Goal: Transaction & Acquisition: Purchase product/service

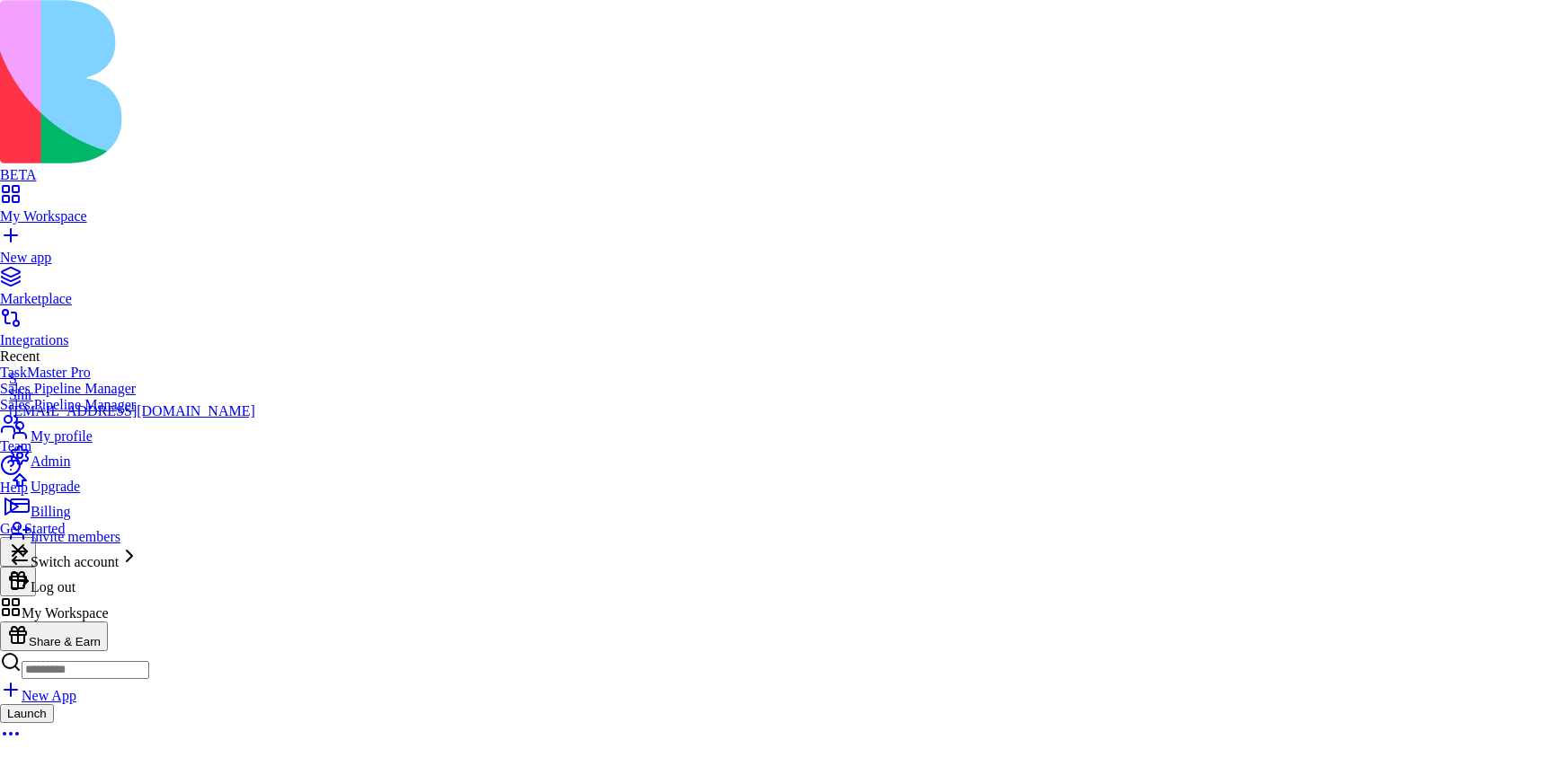
click at [72, 494] on span "Upgrade" at bounding box center [55, 486] width 50 height 15
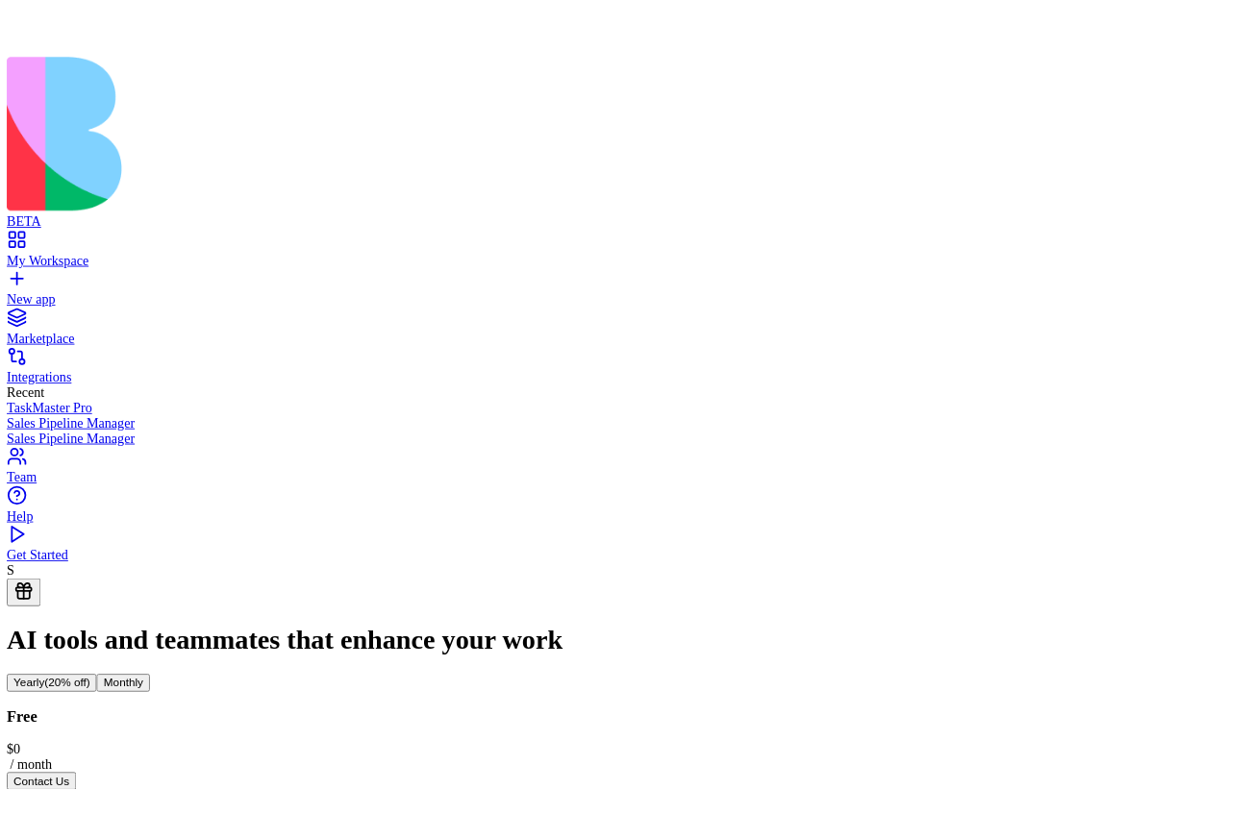
scroll to position [42, 0]
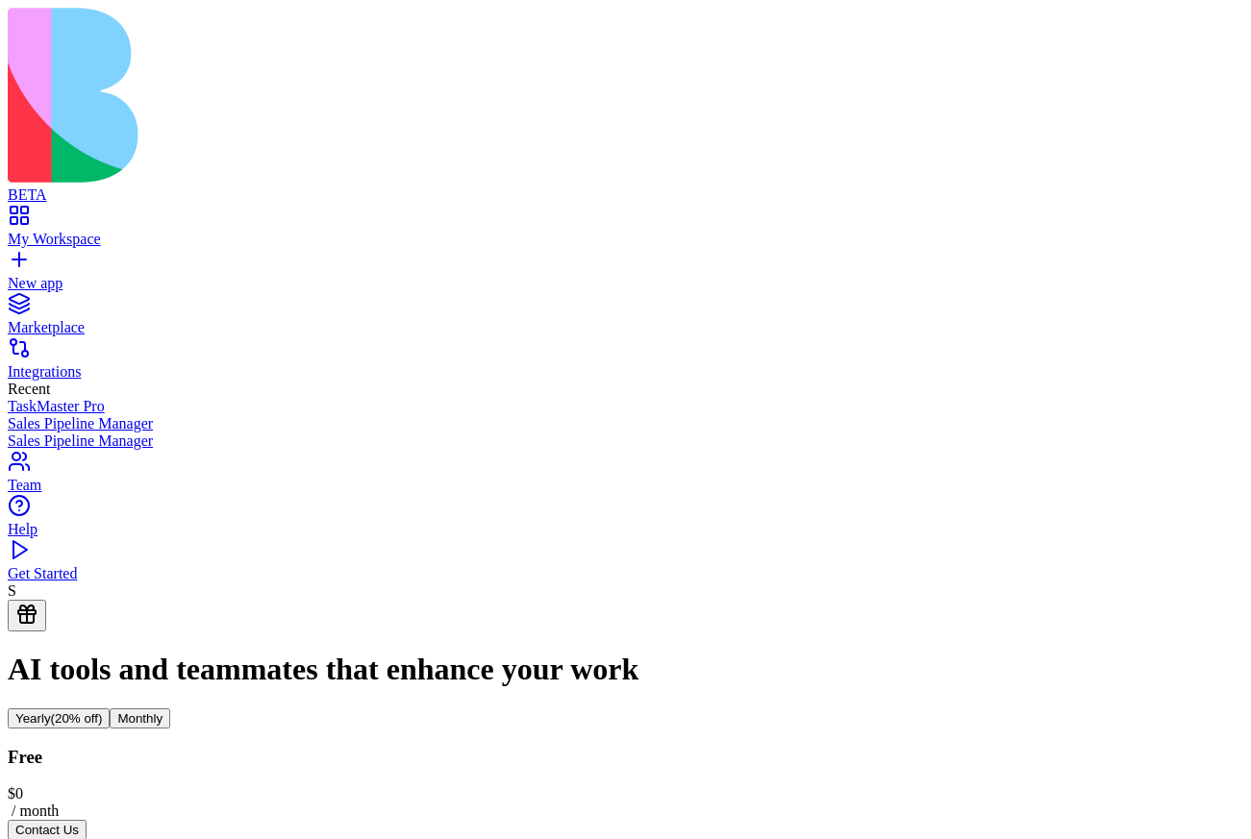
scroll to position [0, 0]
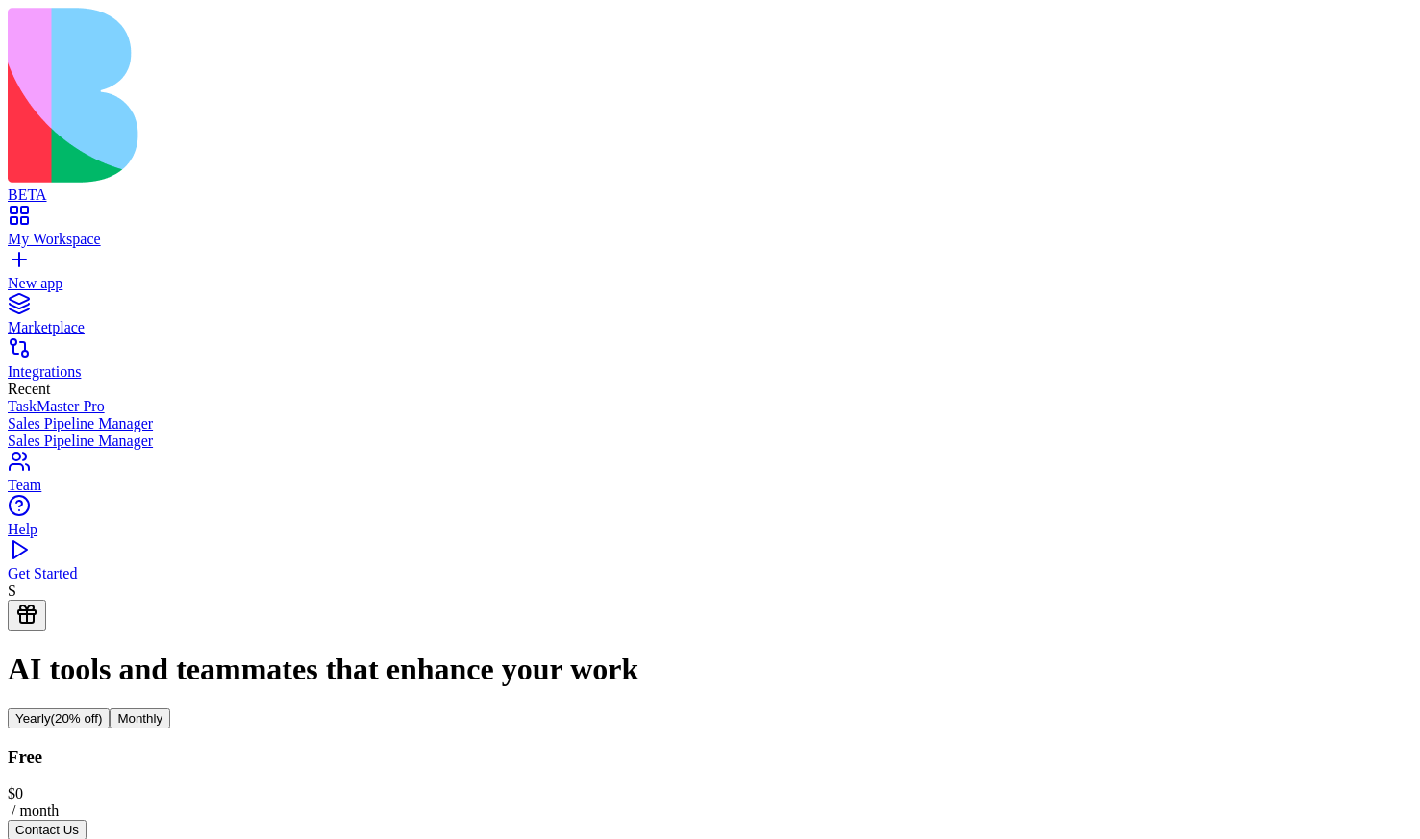
scroll to position [20, 0]
